Goal: Check status: Check status

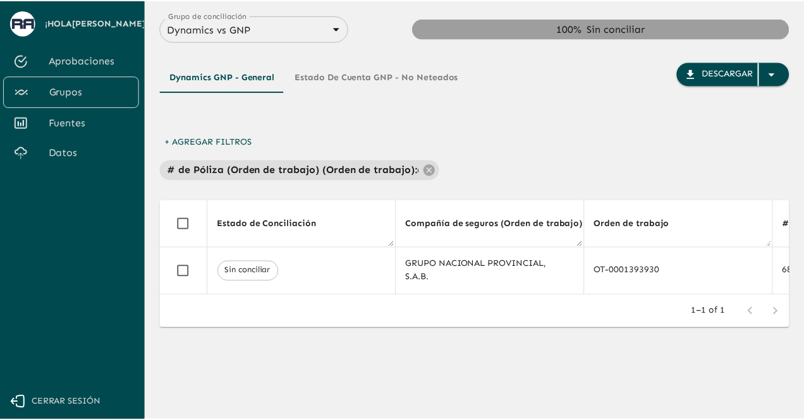
scroll to position [0, 1133]
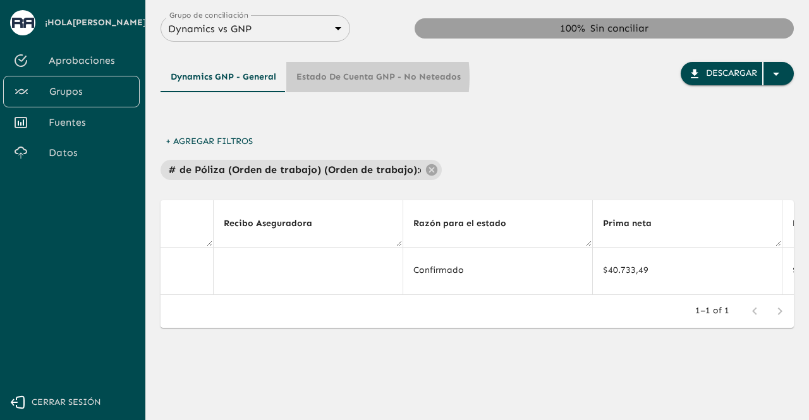
click at [331, 77] on button "Estado de Cuenta GNP - No Neteados" at bounding box center [378, 77] width 185 height 30
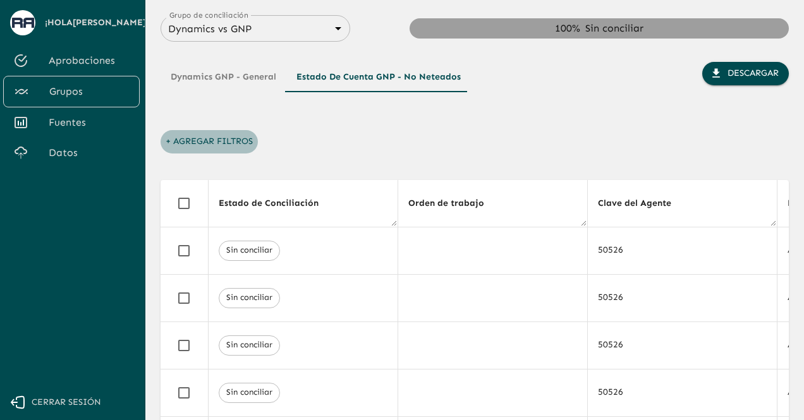
click at [181, 137] on button "+ Agregar Filtros" at bounding box center [209, 141] width 97 height 23
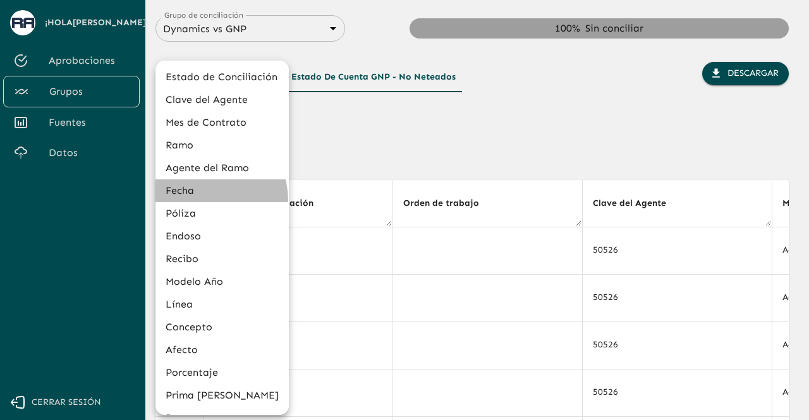
drag, startPoint x: 190, startPoint y: 202, endPoint x: 213, endPoint y: 198, distance: 23.1
click at [214, 197] on li "Fecha" at bounding box center [222, 191] width 133 height 23
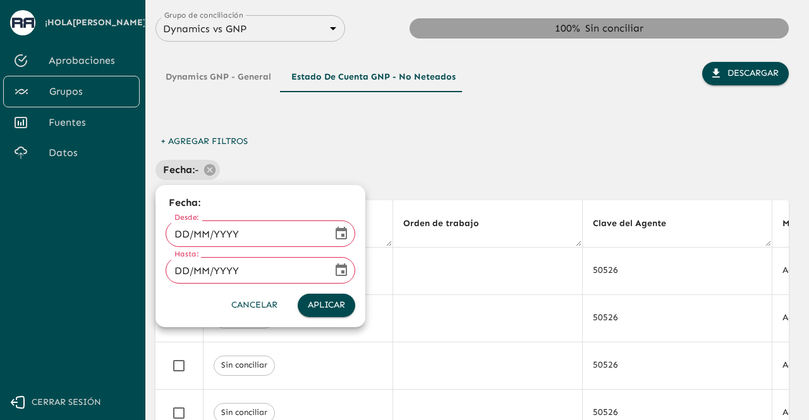
click at [193, 208] on strong "Fecha :" at bounding box center [264, 202] width 190 height 15
click at [253, 169] on div at bounding box center [404, 210] width 809 height 420
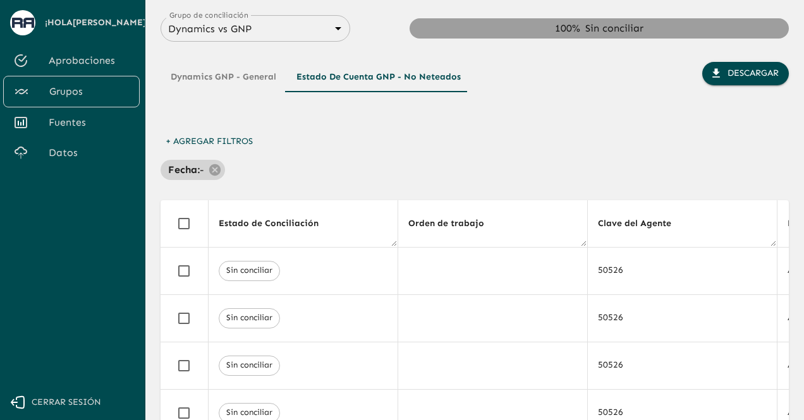
click at [218, 170] on div "Fecha : -" at bounding box center [193, 170] width 64 height 20
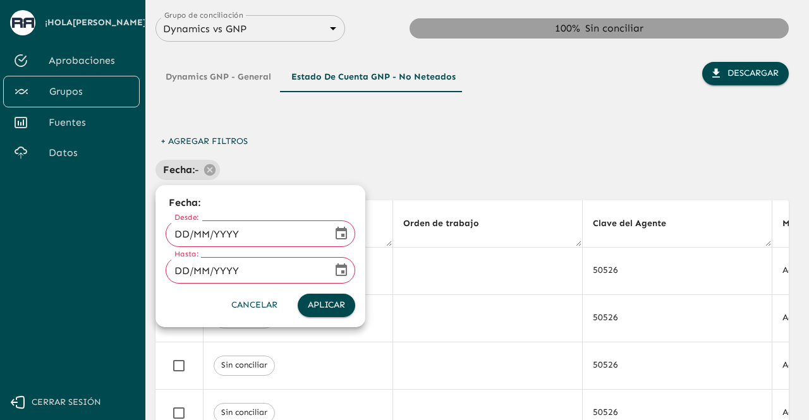
click at [206, 170] on div at bounding box center [404, 210] width 809 height 420
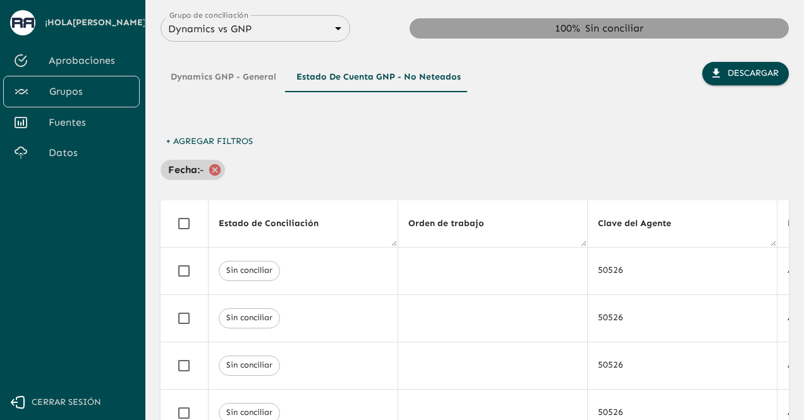
click at [209, 170] on icon at bounding box center [214, 169] width 11 height 11
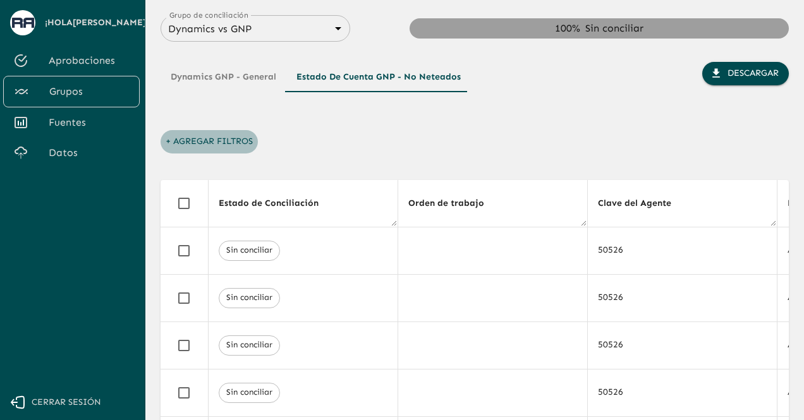
click at [171, 146] on button "+ Agregar Filtros" at bounding box center [209, 141] width 97 height 23
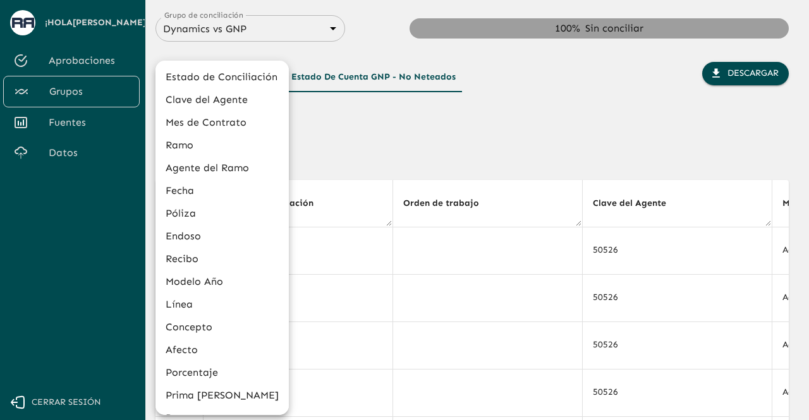
click at [180, 228] on li "Endoso" at bounding box center [222, 236] width 133 height 23
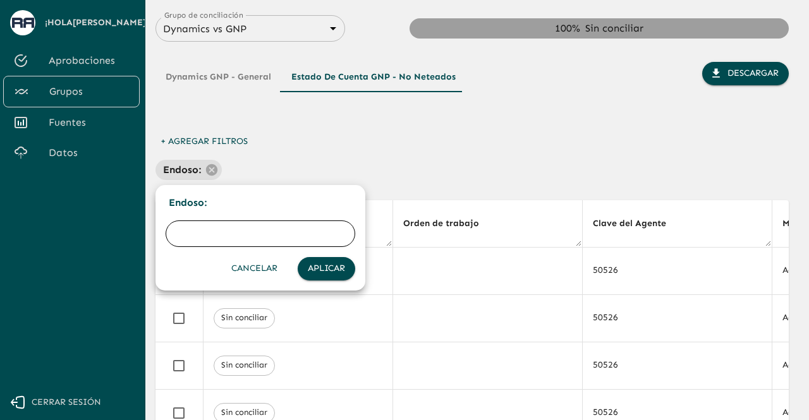
click at [209, 169] on div at bounding box center [404, 210] width 809 height 420
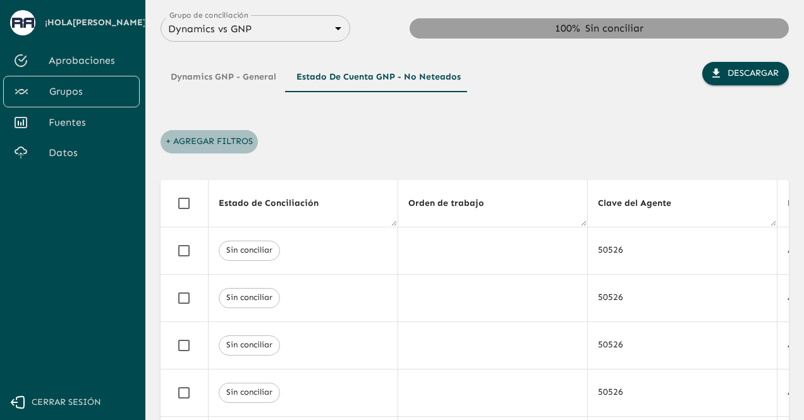
click at [168, 146] on button "+ Agregar Filtros" at bounding box center [209, 141] width 97 height 23
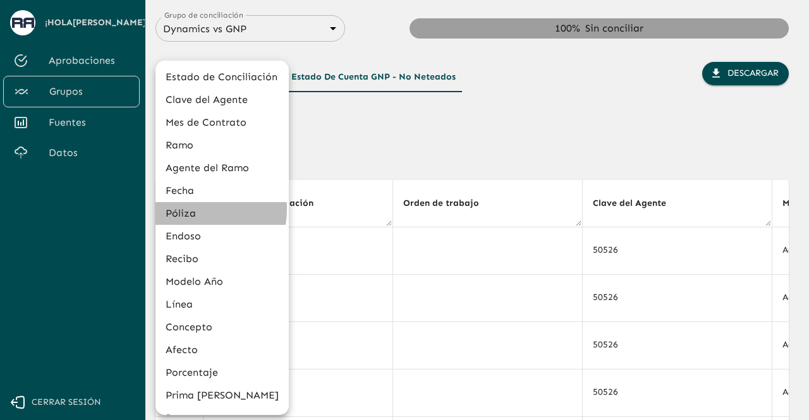
click at [179, 209] on li "Póliza" at bounding box center [222, 213] width 133 height 23
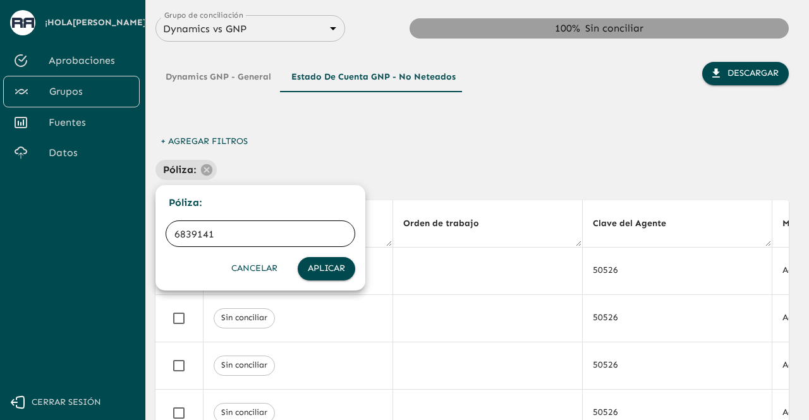
type input "68391415"
click button "Aplicar" at bounding box center [327, 268] width 58 height 23
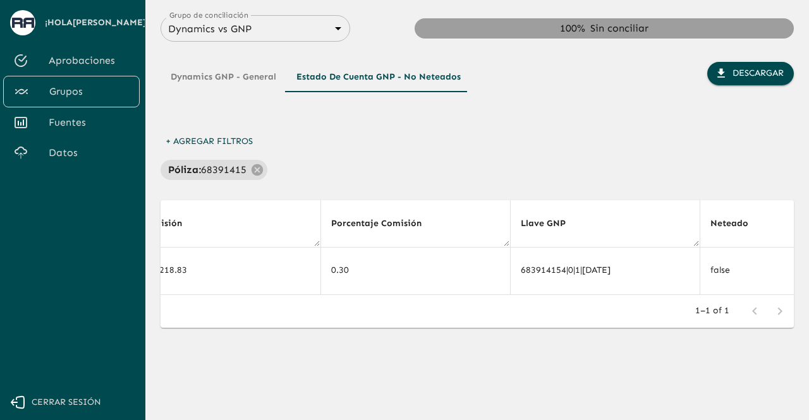
scroll to position [0, 4054]
